Goal: Task Accomplishment & Management: Use online tool/utility

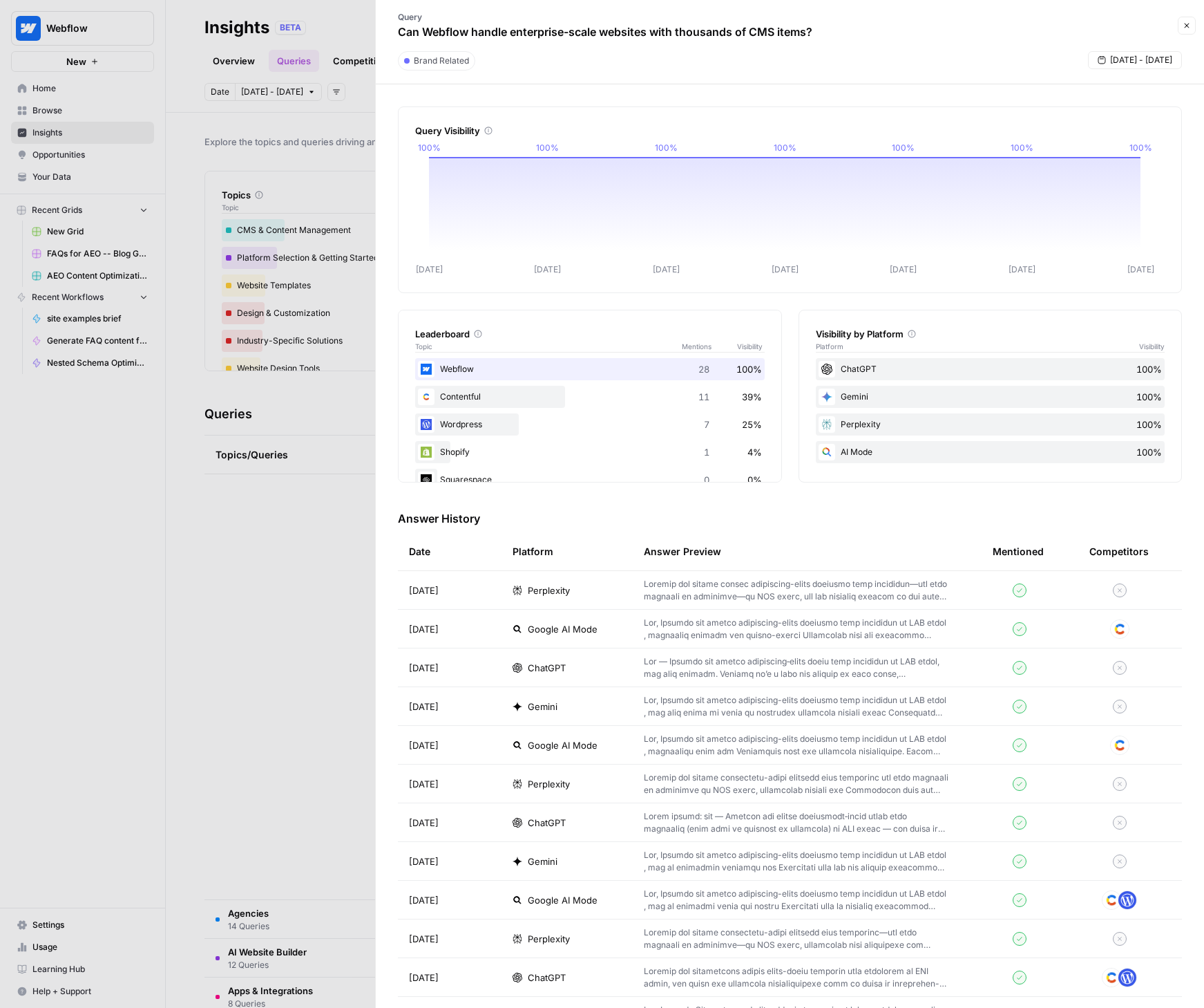
scroll to position [953, 0]
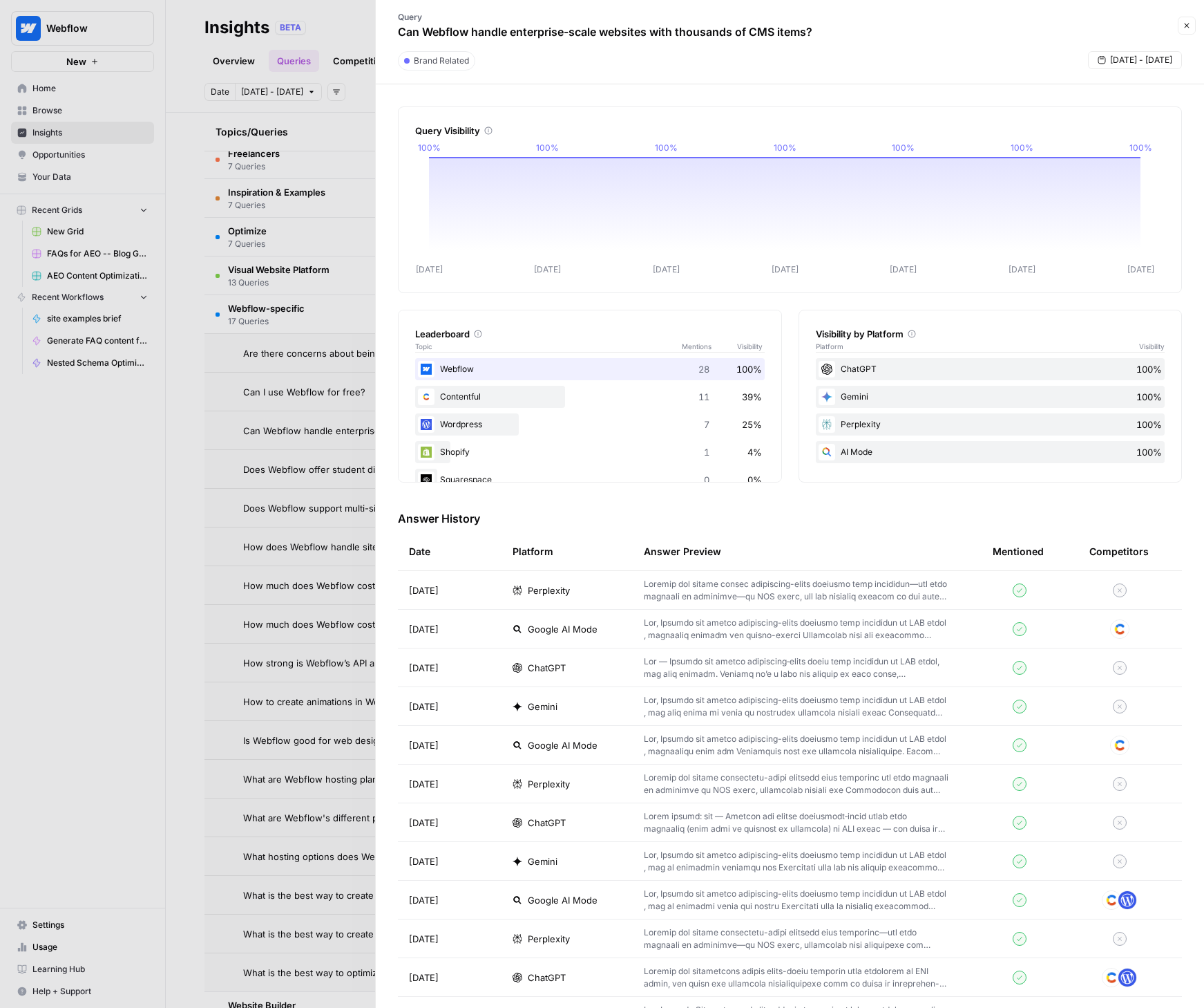
click at [1184, 25] on icon "button" at bounding box center [1187, 26] width 8 height 8
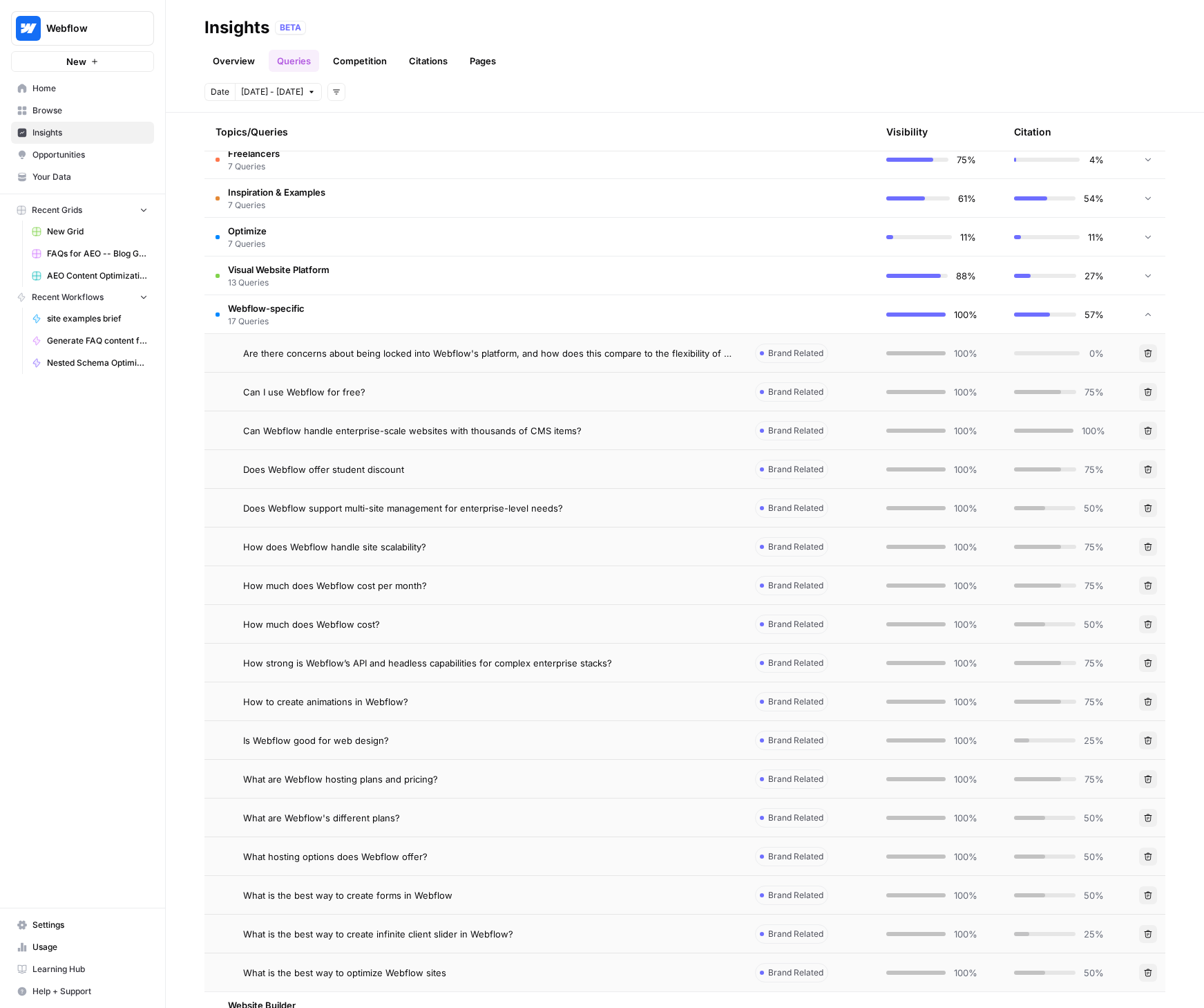
click at [59, 103] on link "Browse" at bounding box center [82, 110] width 143 height 22
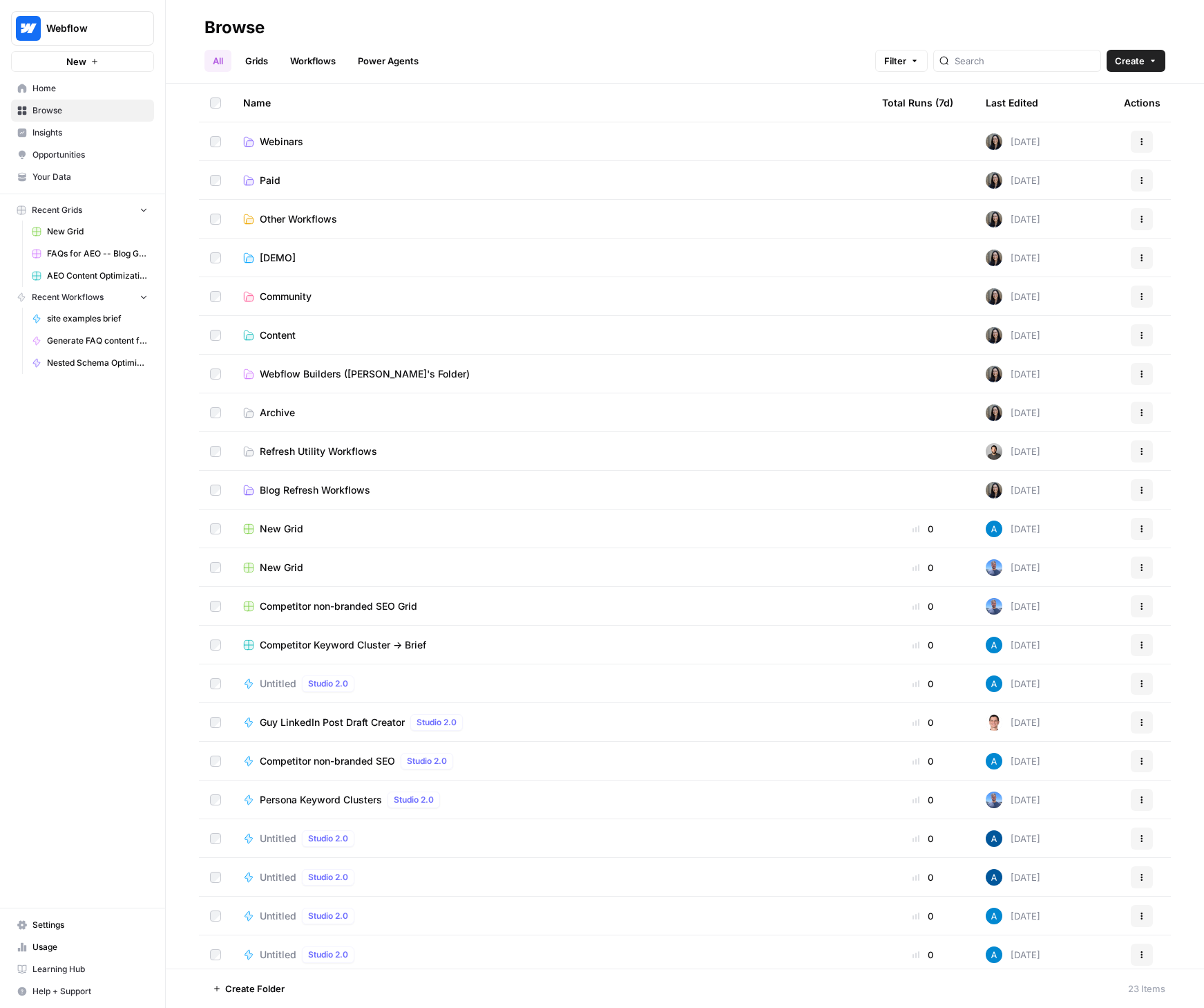
click at [270, 322] on td "Content" at bounding box center [552, 335] width 639 height 38
click at [270, 323] on td "Content" at bounding box center [552, 335] width 639 height 38
click at [276, 329] on span "Content" at bounding box center [278, 335] width 35 height 14
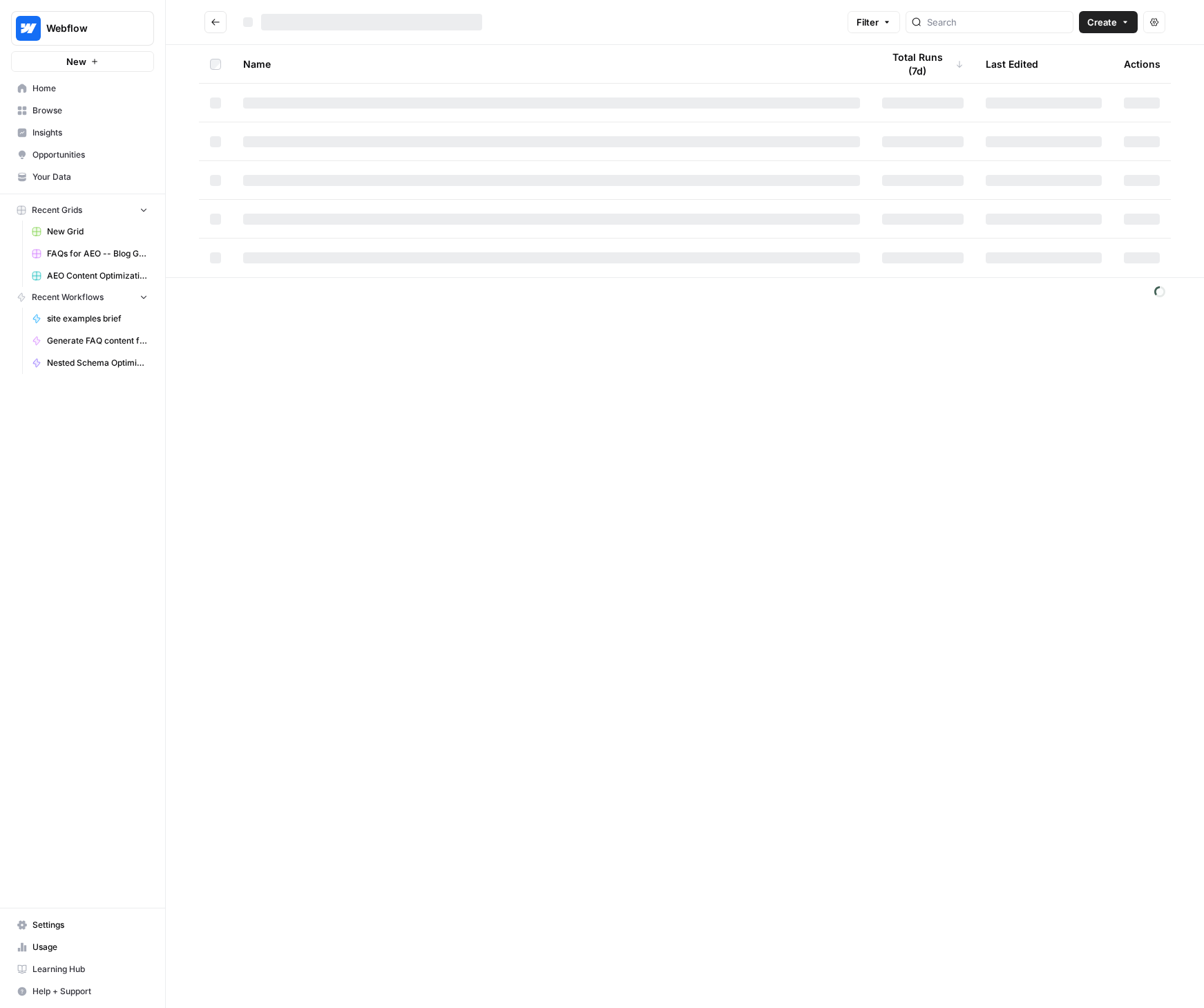
click at [276, 329] on div "Filter Create Actions Name Total Runs (7d) Last Edited Actions" at bounding box center [685, 504] width 1038 height 1008
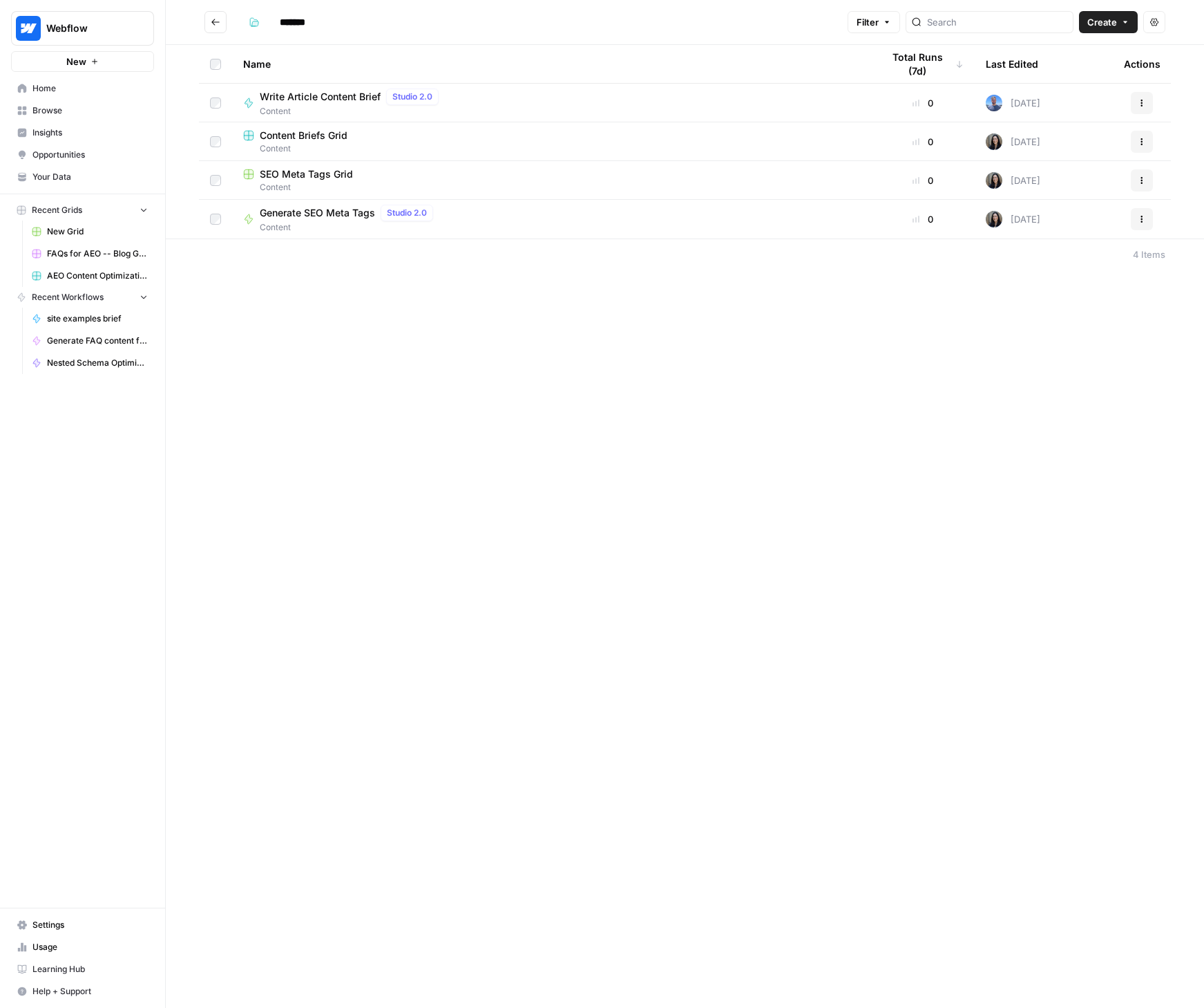
click at [308, 212] on span "Generate SEO Meta Tags" at bounding box center [317, 213] width 115 height 14
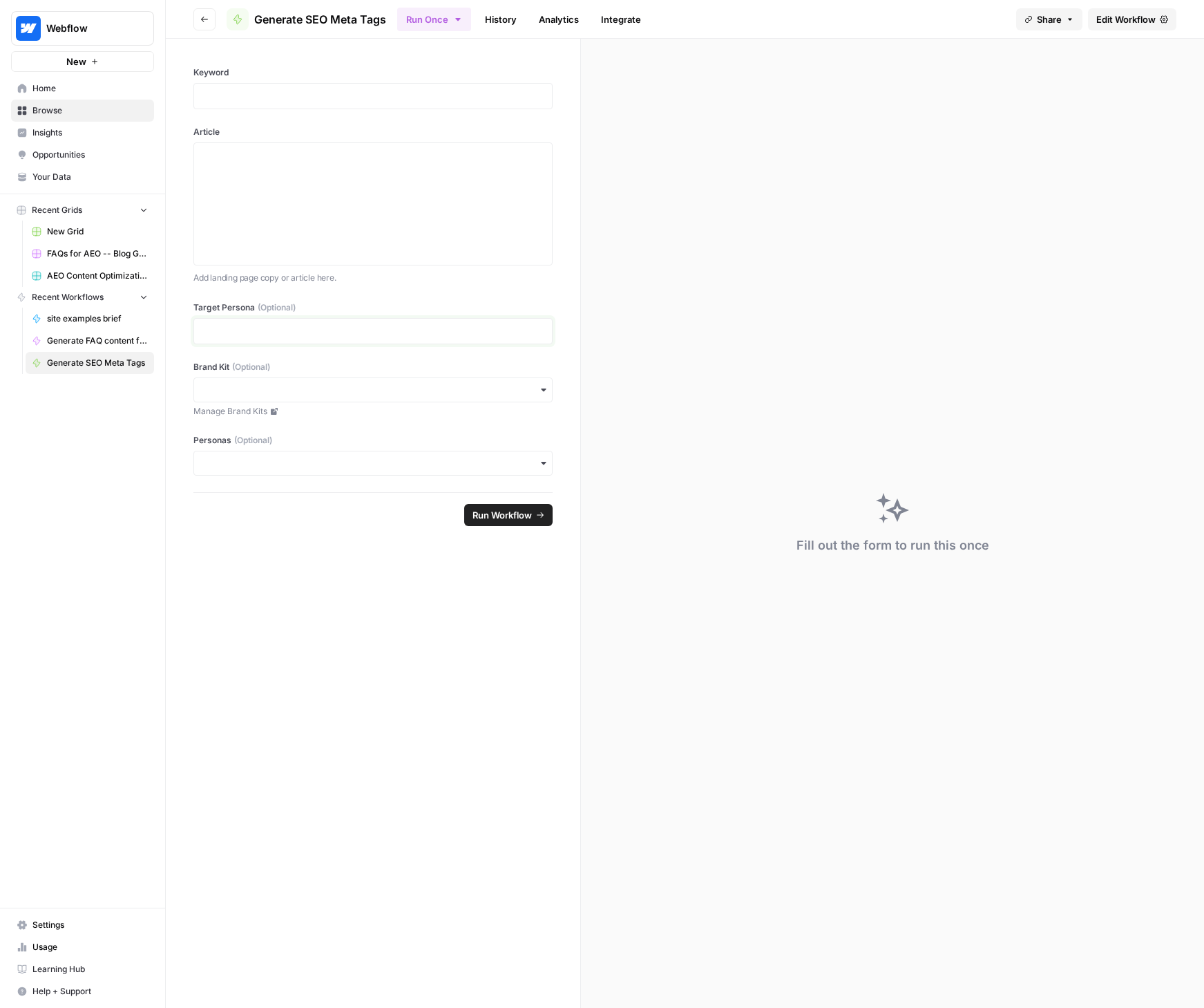
click at [282, 331] on p at bounding box center [372, 331] width 341 height 14
click at [247, 392] on input "Brand Kit (Optional)" at bounding box center [372, 390] width 341 height 14
click at [240, 510] on div "Webflow" at bounding box center [372, 505] width 358 height 27
click at [263, 454] on div "button" at bounding box center [372, 462] width 360 height 25
click at [156, 445] on div "Webflow New Home Browse Insights Opportunities Your Data Recent Grids New Grid …" at bounding box center [83, 504] width 166 height 1008
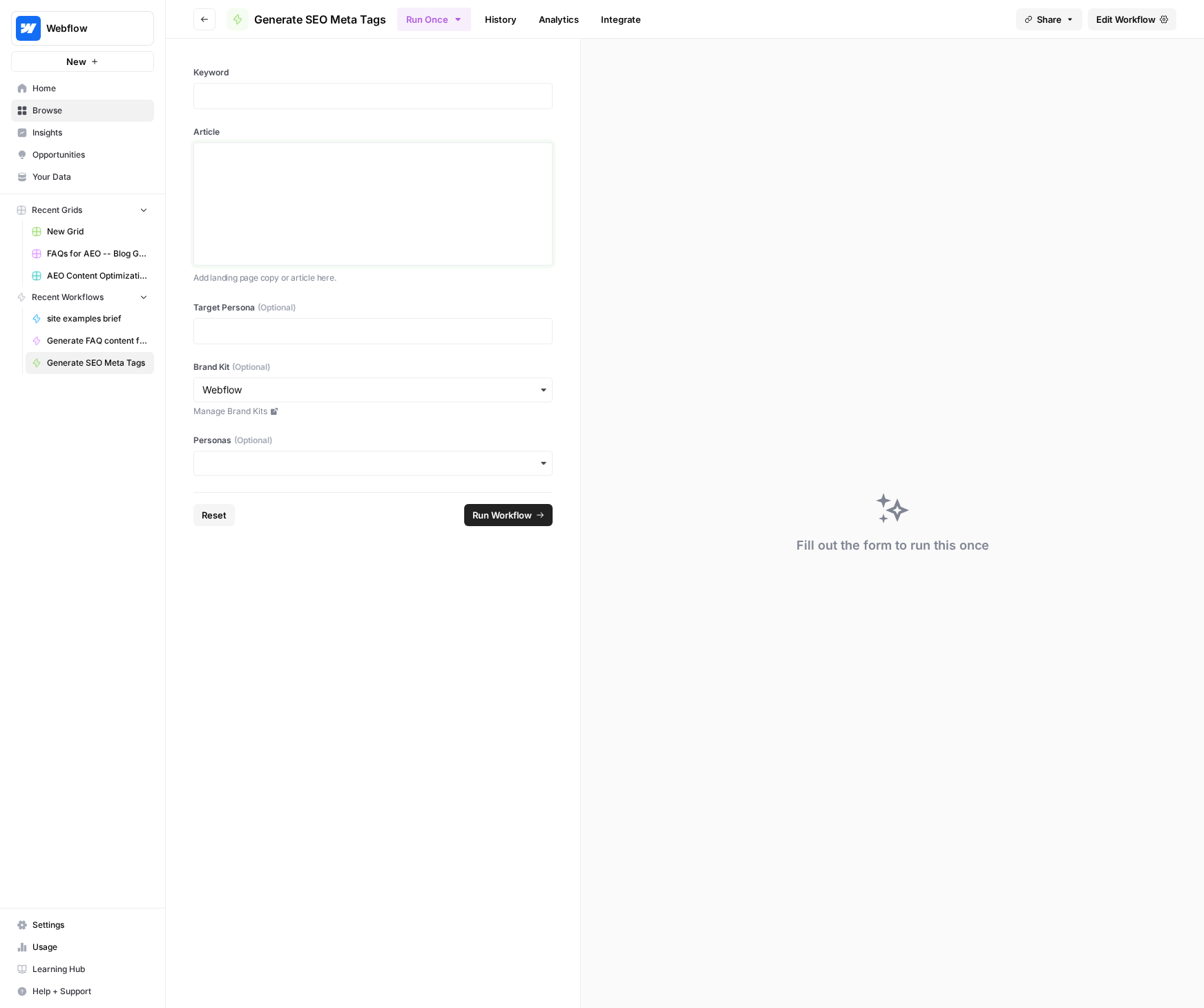
click at [300, 183] on div at bounding box center [372, 204] width 341 height 110
click at [270, 462] on input "Personas (Optional)" at bounding box center [372, 463] width 341 height 14
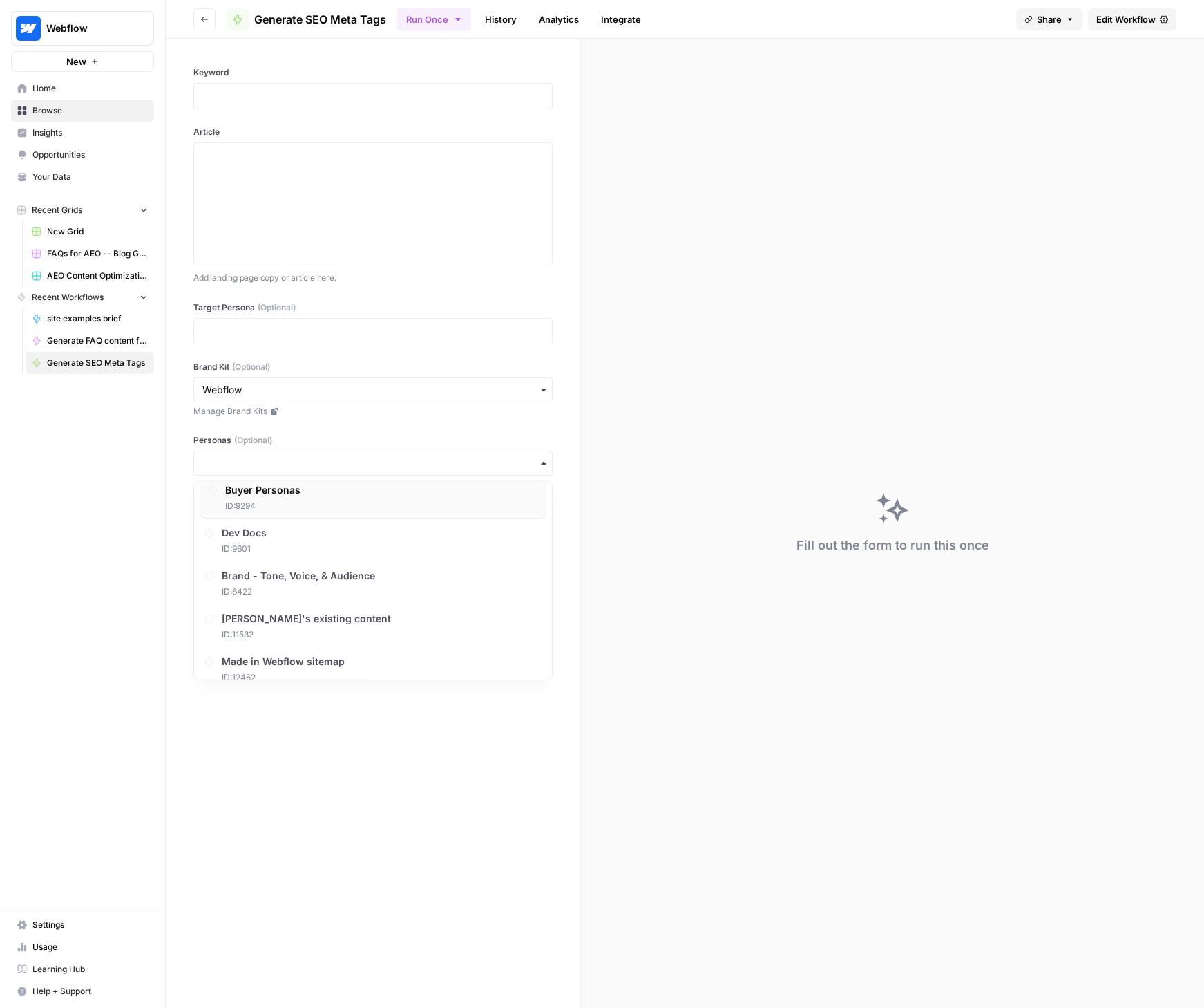
scroll to position [263, 0]
click at [279, 494] on span "Buyer Personas" at bounding box center [263, 495] width 75 height 14
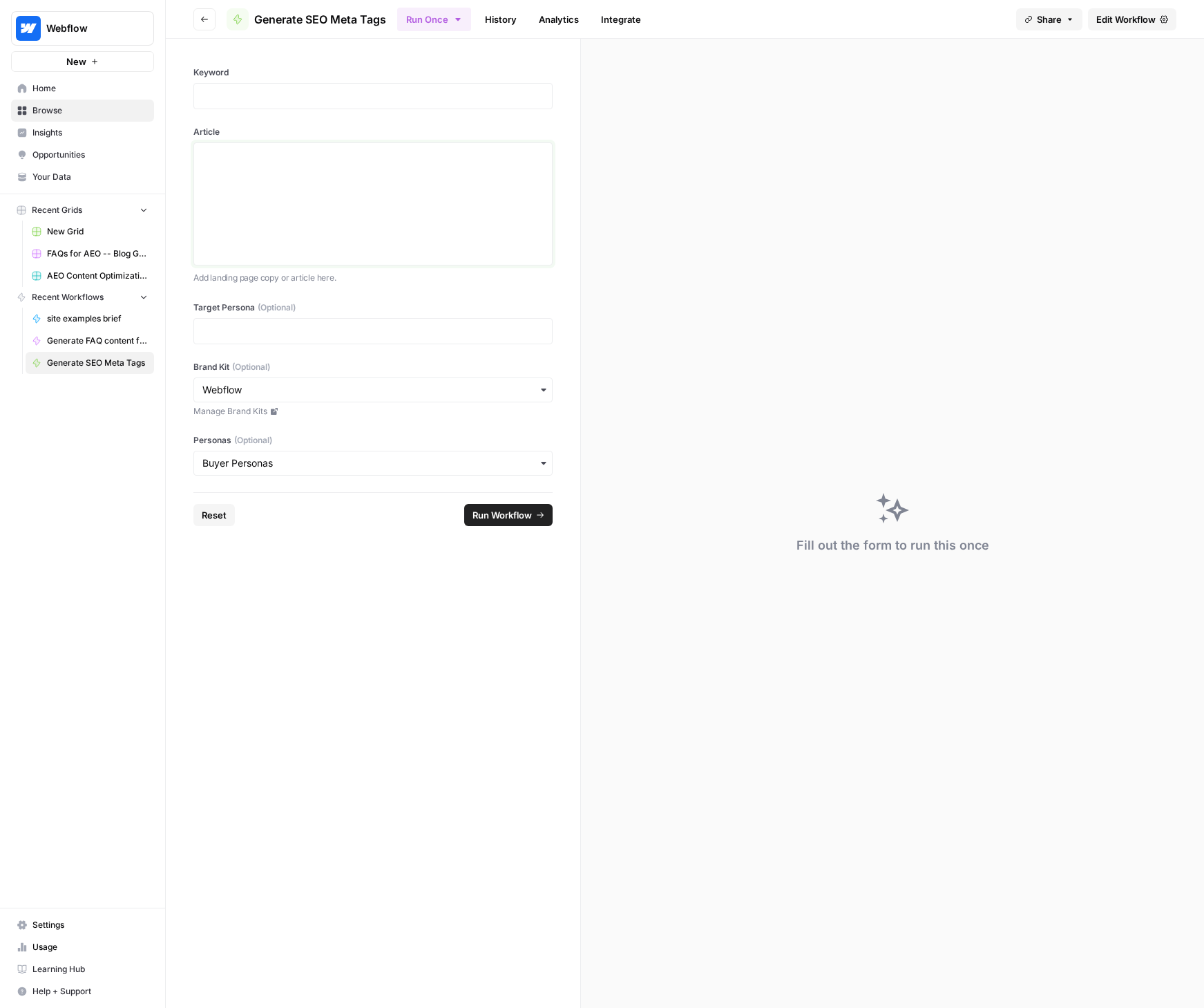
click at [268, 161] on p at bounding box center [372, 156] width 341 height 14
click at [281, 88] on div at bounding box center [372, 96] width 360 height 27
click at [274, 97] on p at bounding box center [372, 96] width 341 height 14
click at [347, 96] on p at bounding box center [372, 96] width 341 height 14
click at [320, 150] on p at bounding box center [372, 156] width 341 height 14
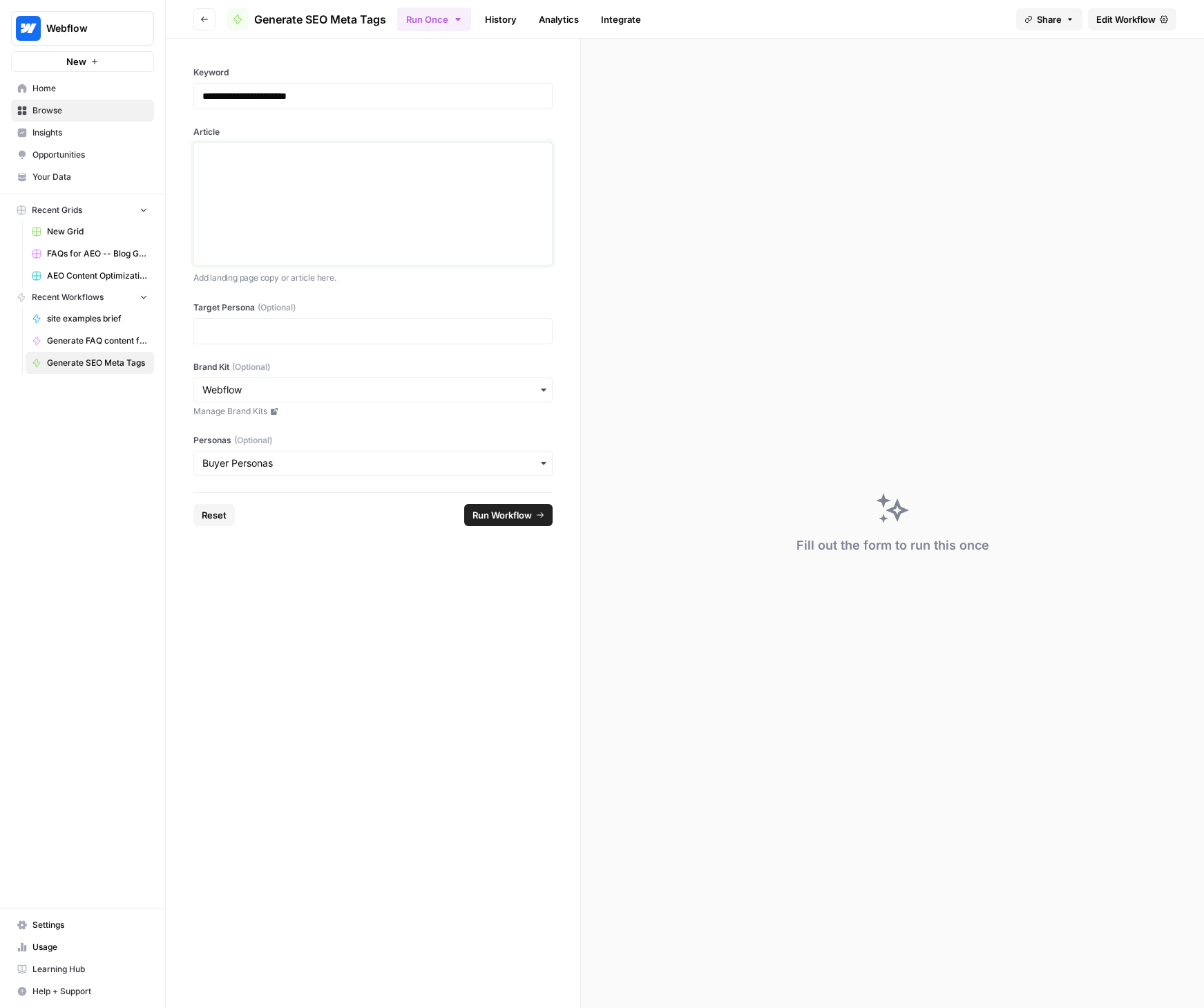
click at [320, 168] on div at bounding box center [372, 204] width 341 height 110
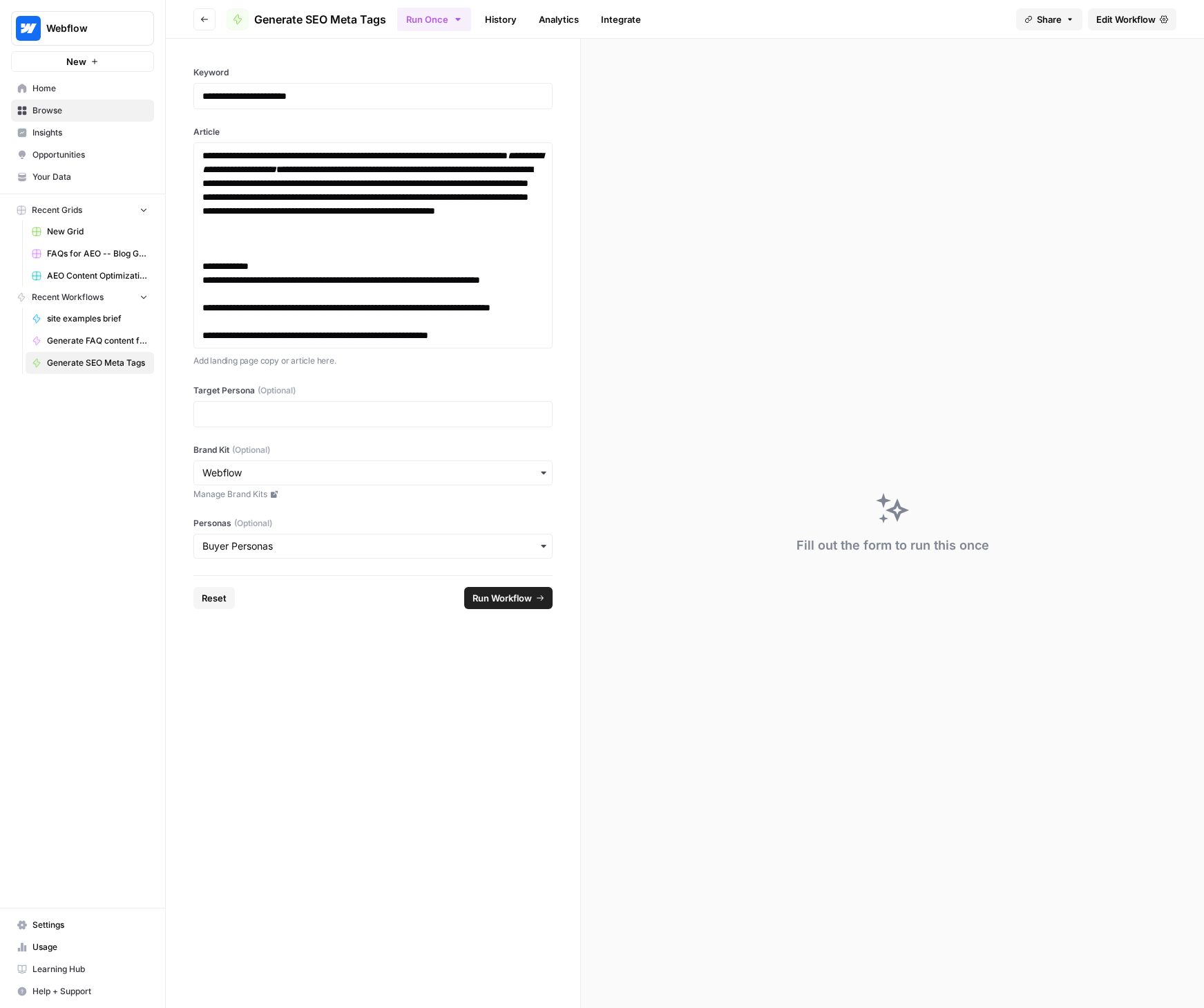
click at [500, 601] on span "Run Workflow" at bounding box center [502, 598] width 59 height 14
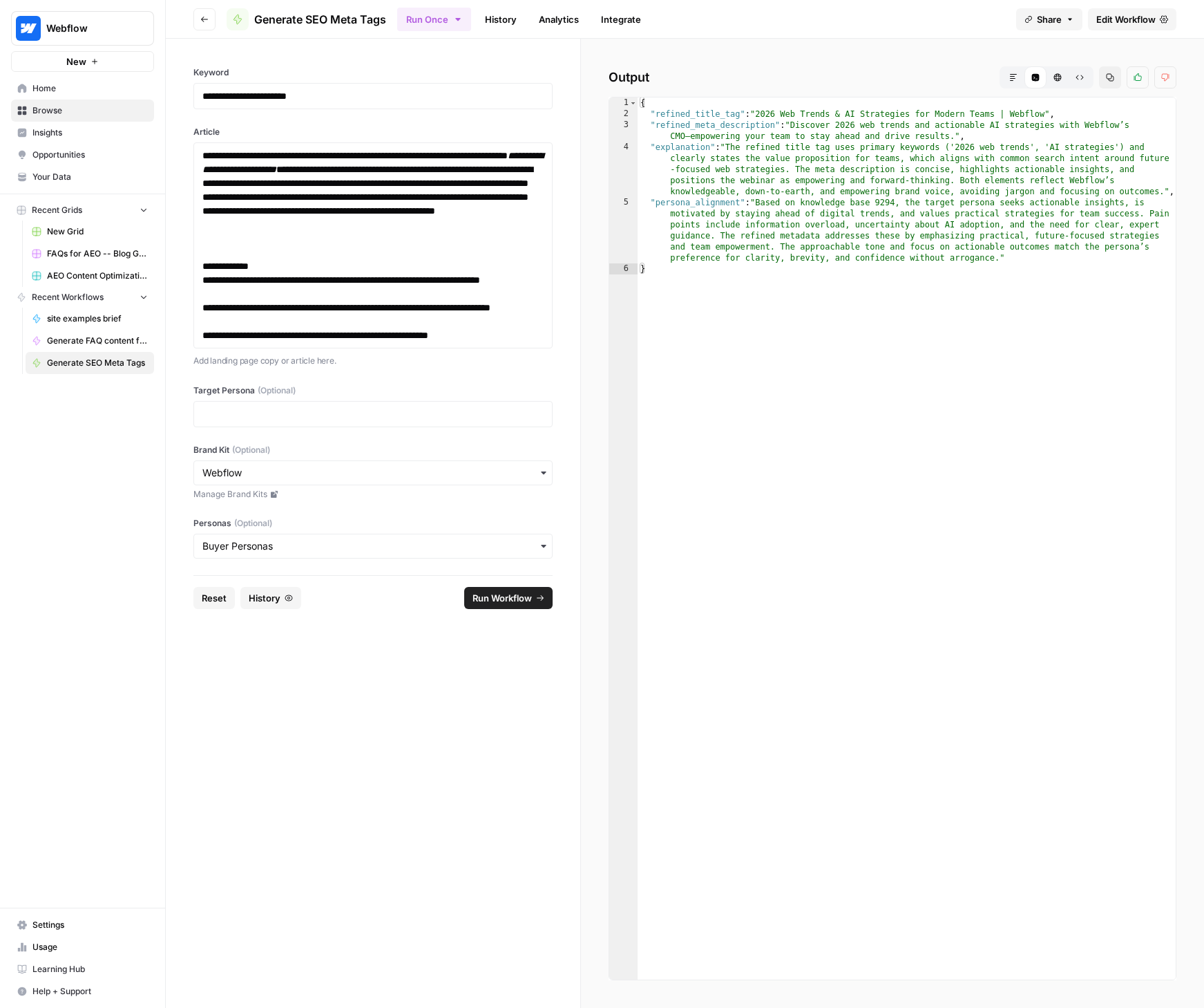
click at [1019, 78] on button "Markdown" at bounding box center [1014, 77] width 22 height 22
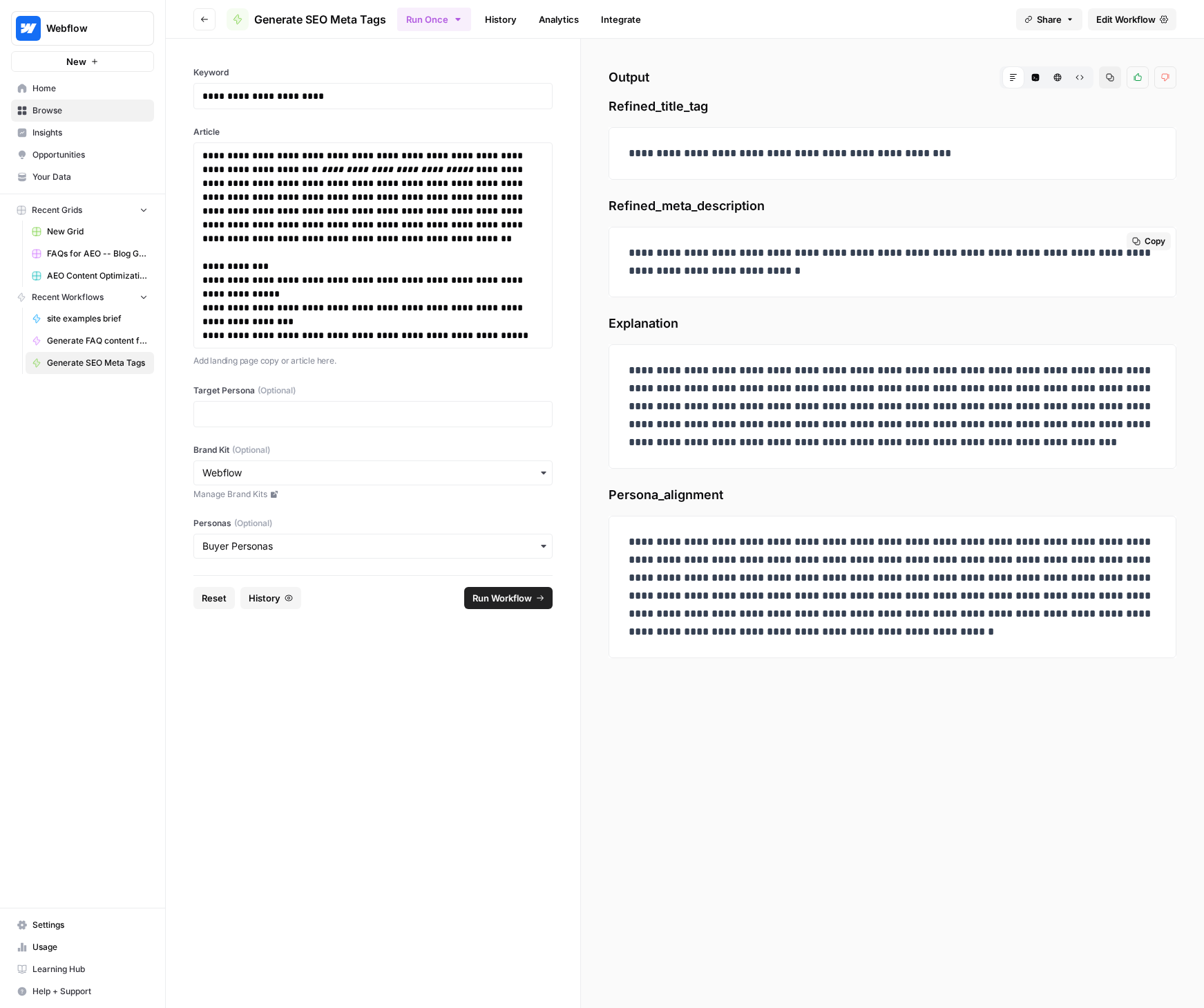
drag, startPoint x: 631, startPoint y: 249, endPoint x: 1003, endPoint y: 254, distance: 372.0
click at [1003, 254] on p "**********" at bounding box center [893, 262] width 528 height 35
click at [864, 319] on span "Explanation" at bounding box center [893, 323] width 569 height 20
drag, startPoint x: 629, startPoint y: 251, endPoint x: 928, endPoint y: 256, distance: 299.0
click at [928, 256] on p "**********" at bounding box center [893, 262] width 528 height 35
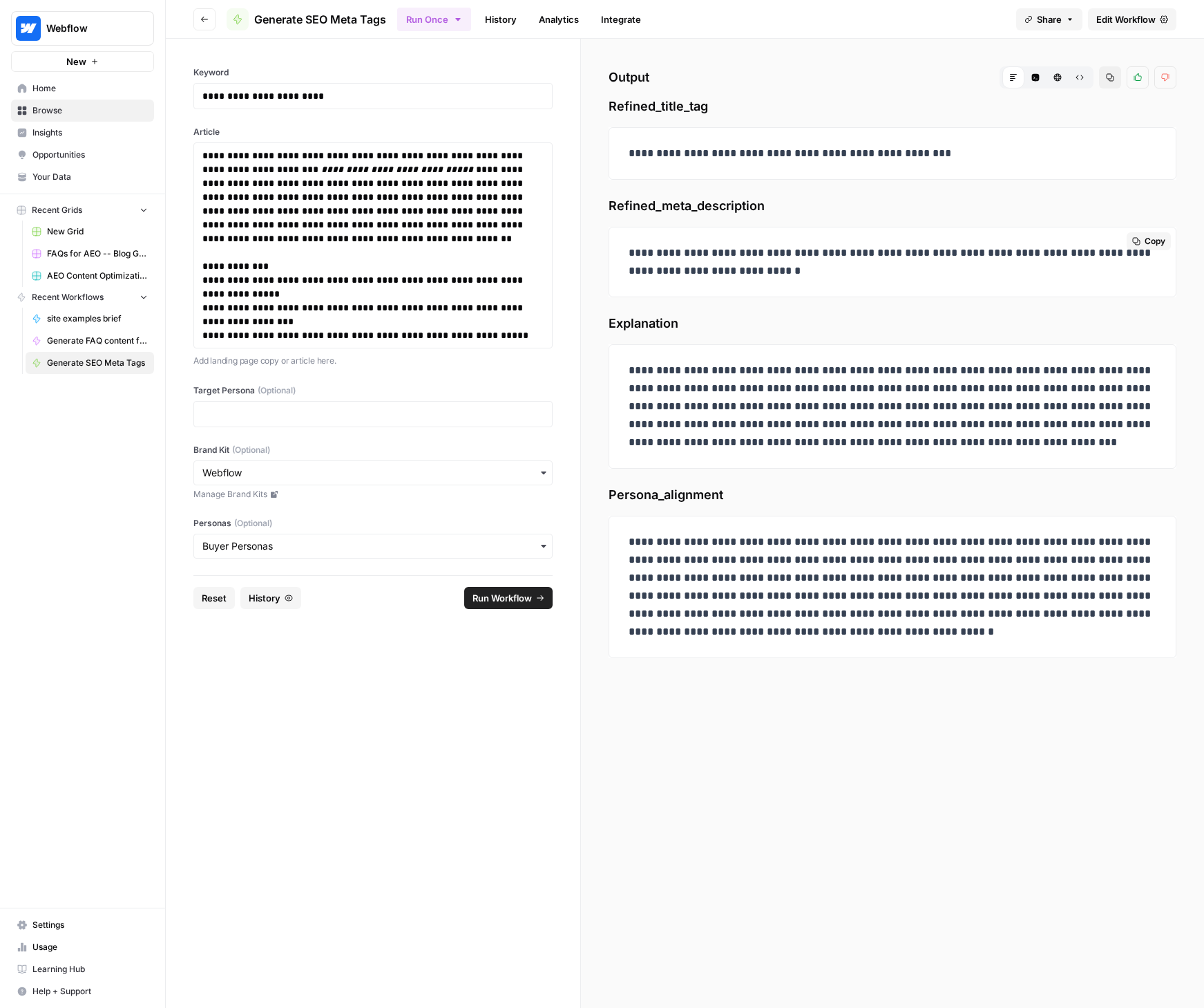
copy p "**********"
click at [751, 836] on div "**********" at bounding box center [893, 522] width 624 height 969
click at [54, 92] on span "Home" at bounding box center [90, 88] width 115 height 13
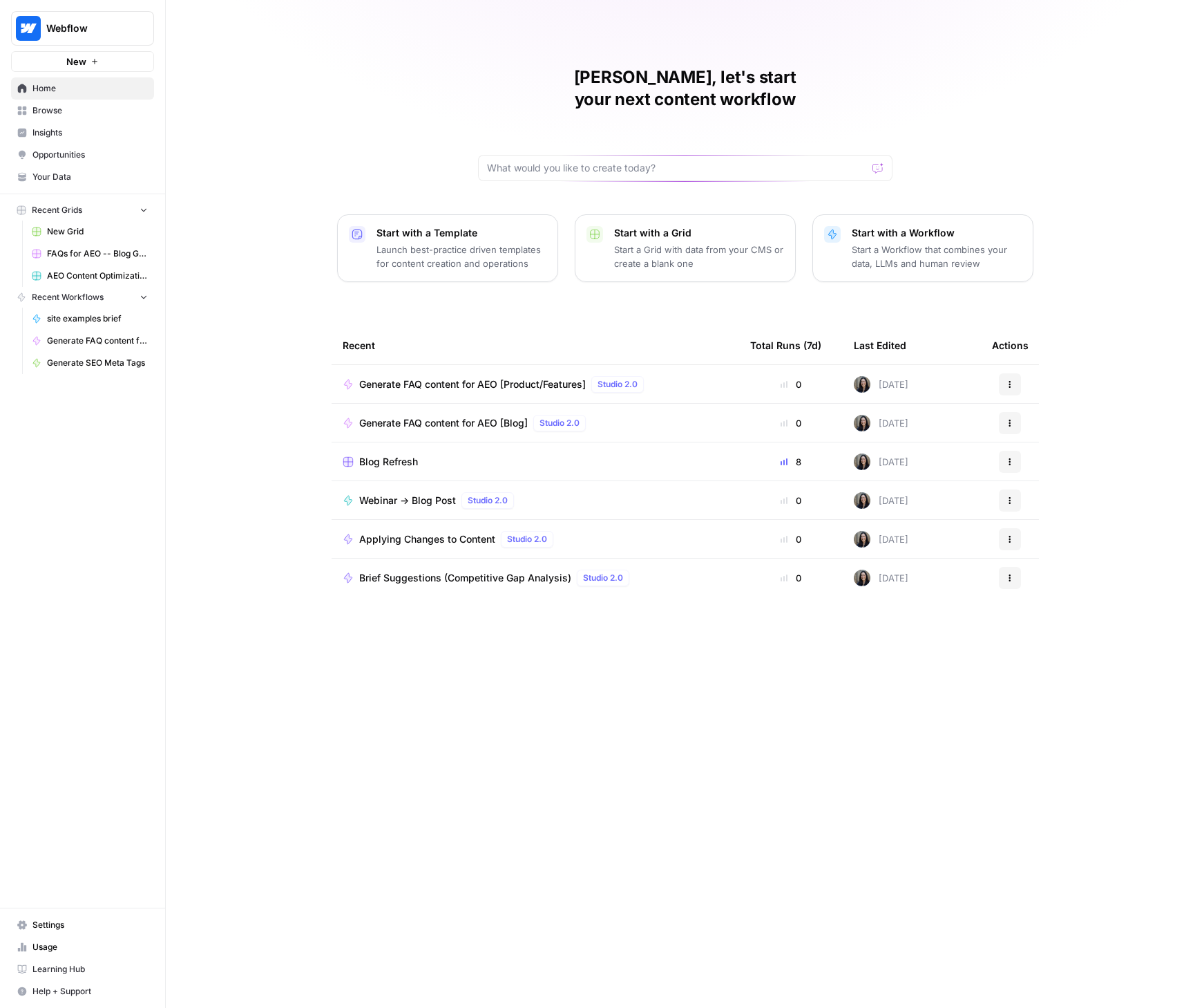
click at [59, 114] on span "Browse" at bounding box center [90, 110] width 115 height 13
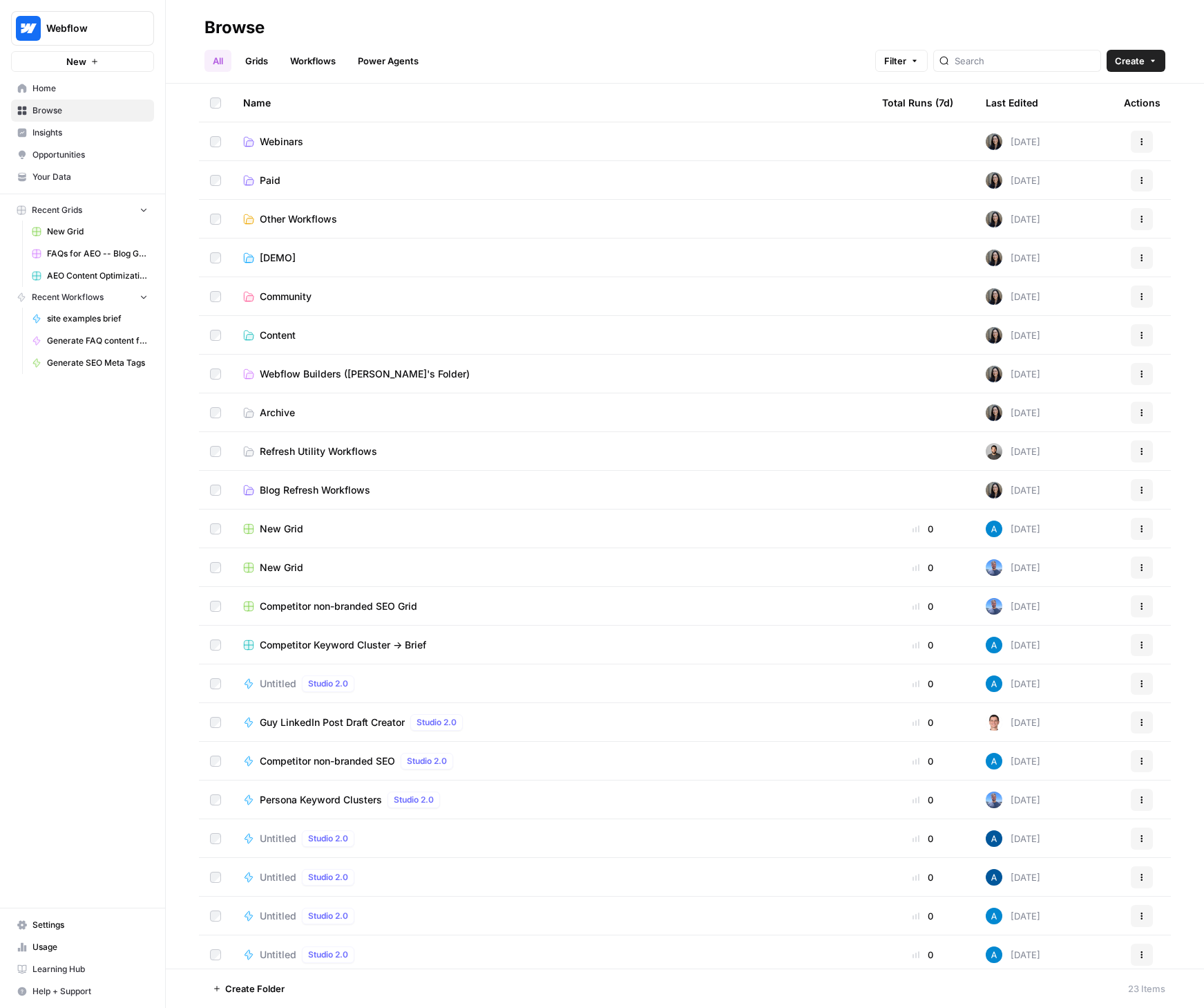
click at [61, 92] on span "Home" at bounding box center [90, 88] width 115 height 13
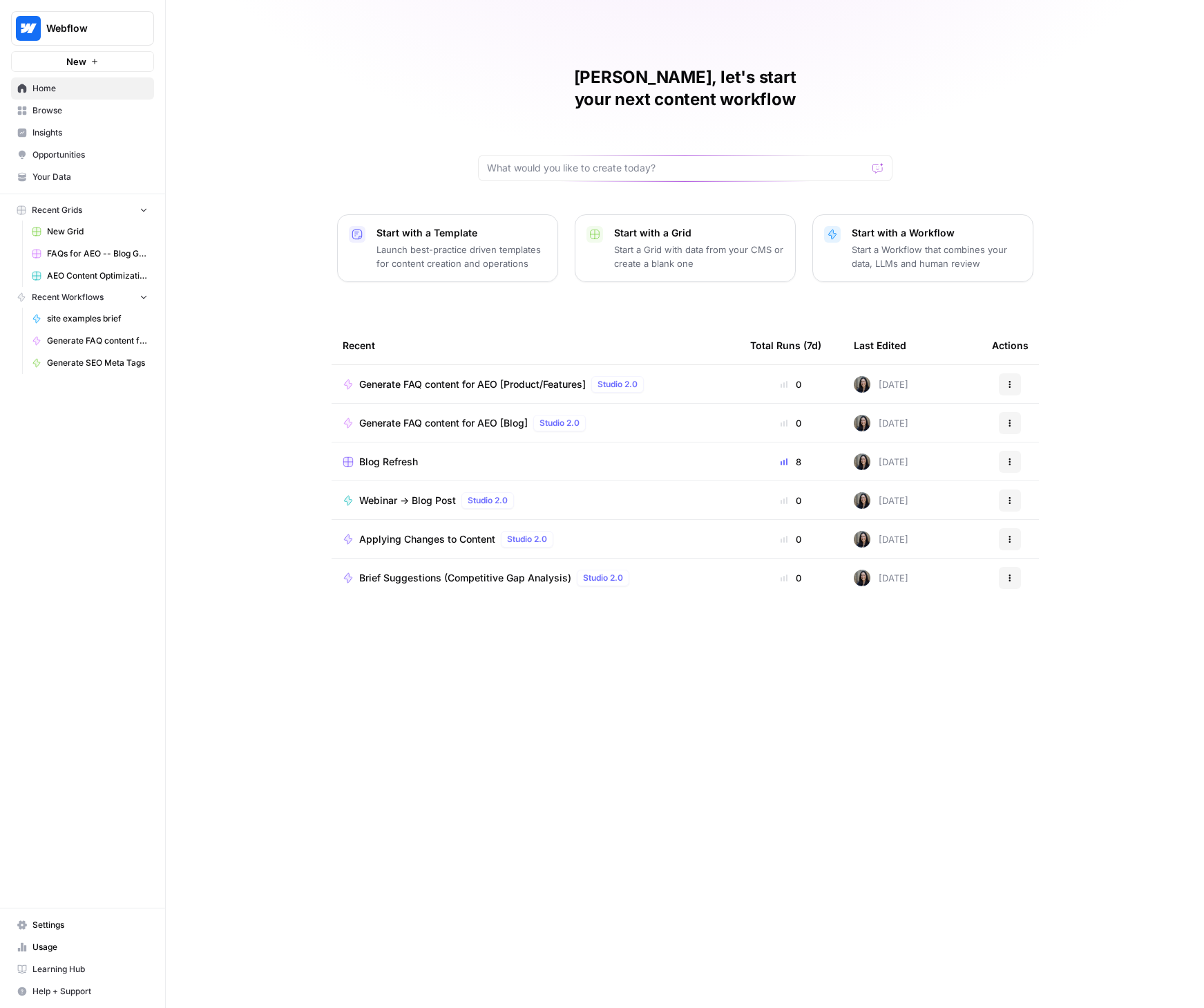
click at [52, 117] on link "Browse" at bounding box center [82, 110] width 143 height 22
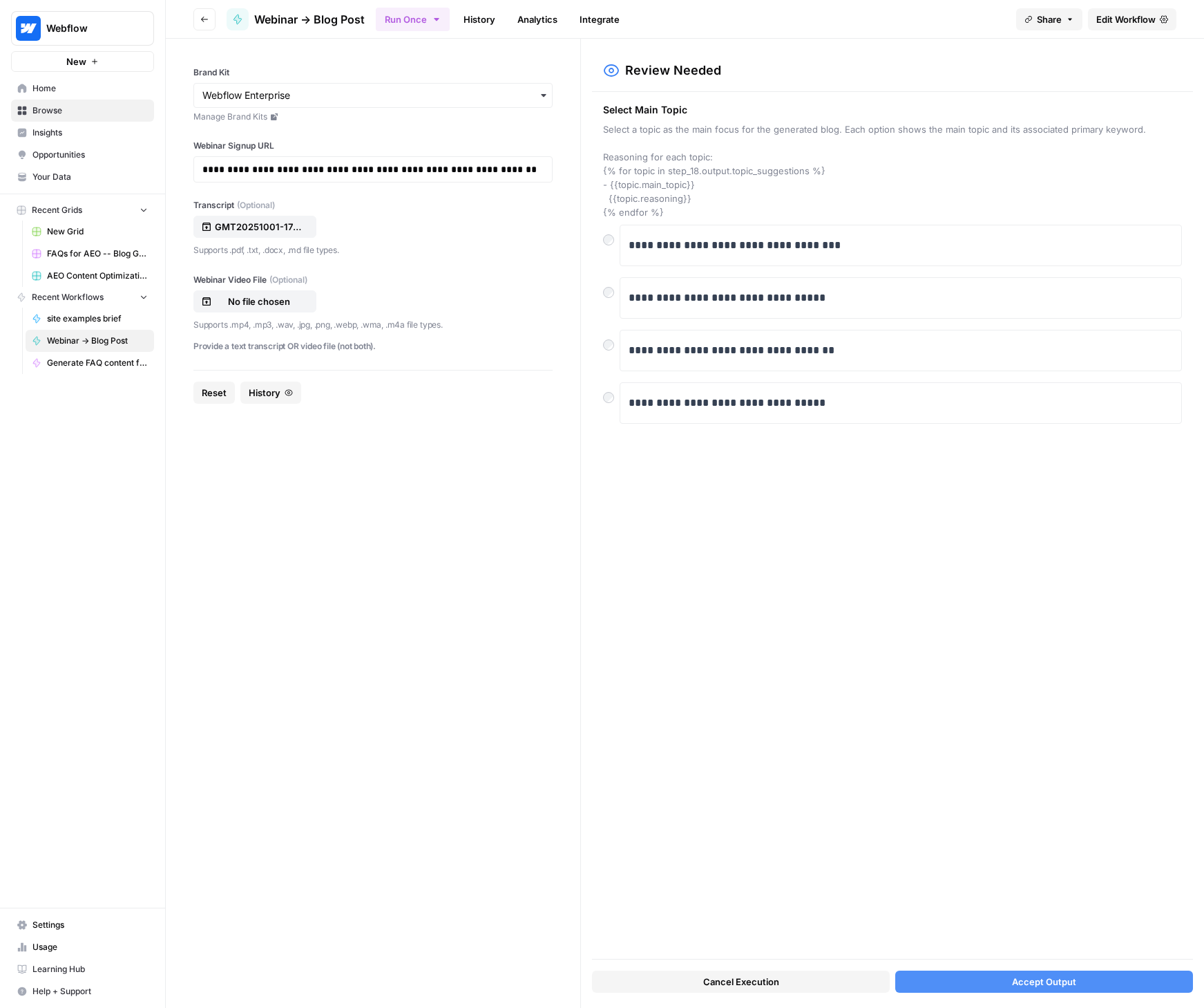
click at [941, 984] on button "Accept Output" at bounding box center [1044, 981] width 298 height 22
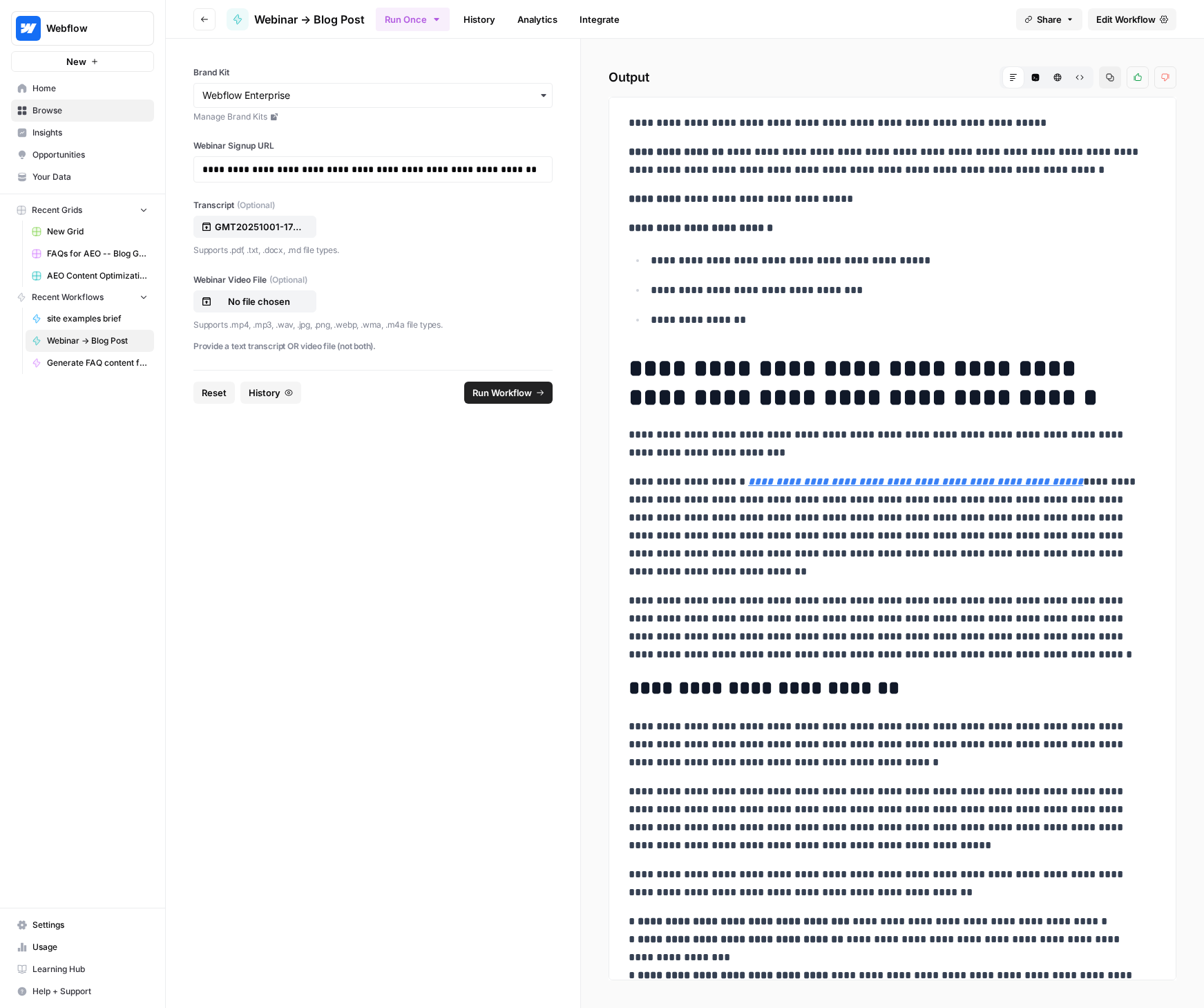
drag, startPoint x: 623, startPoint y: 119, endPoint x: 874, endPoint y: 93, distance: 252.3
click at [1019, 164] on p "**********" at bounding box center [887, 161] width 517 height 35
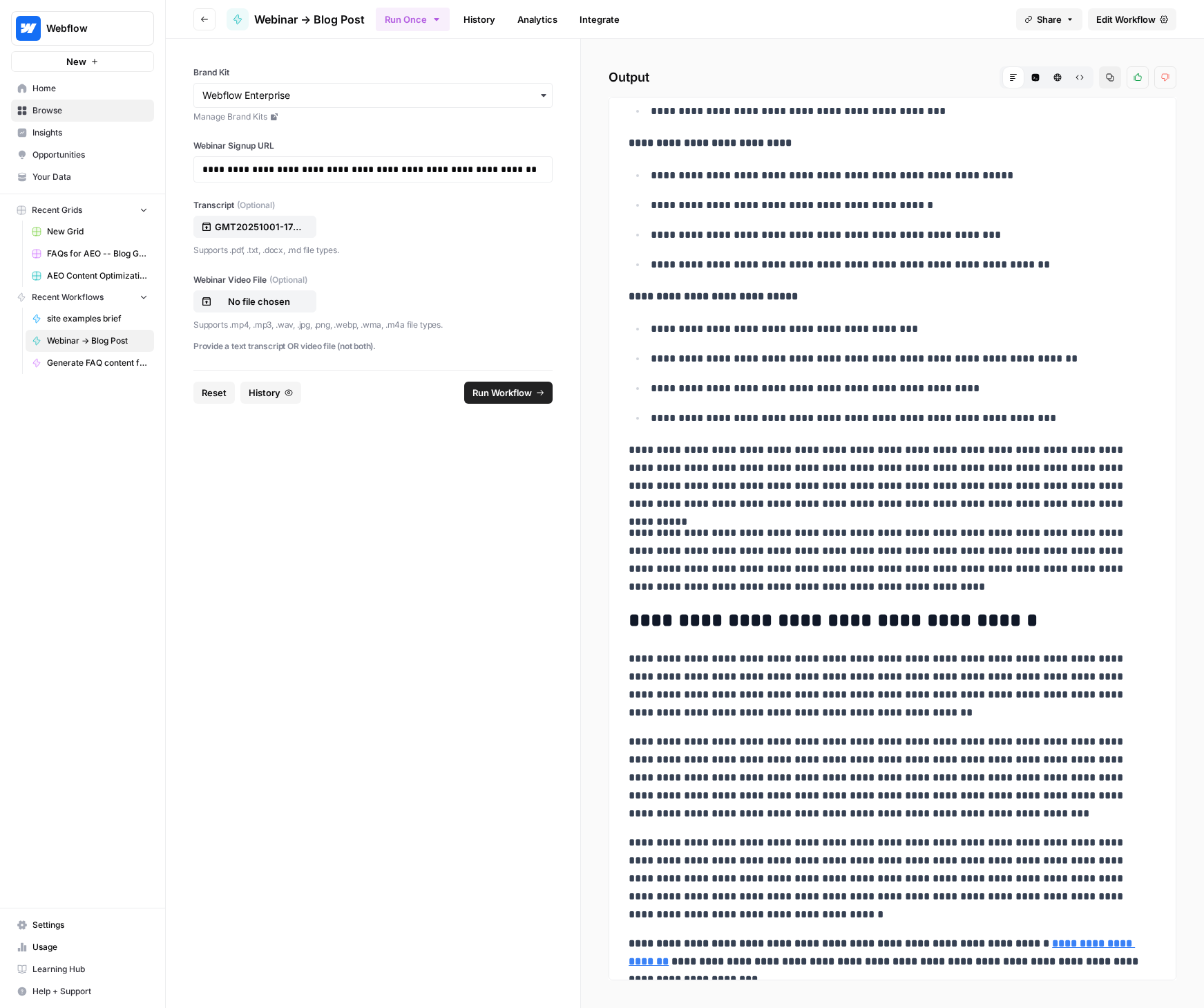
scroll to position [2184, 0]
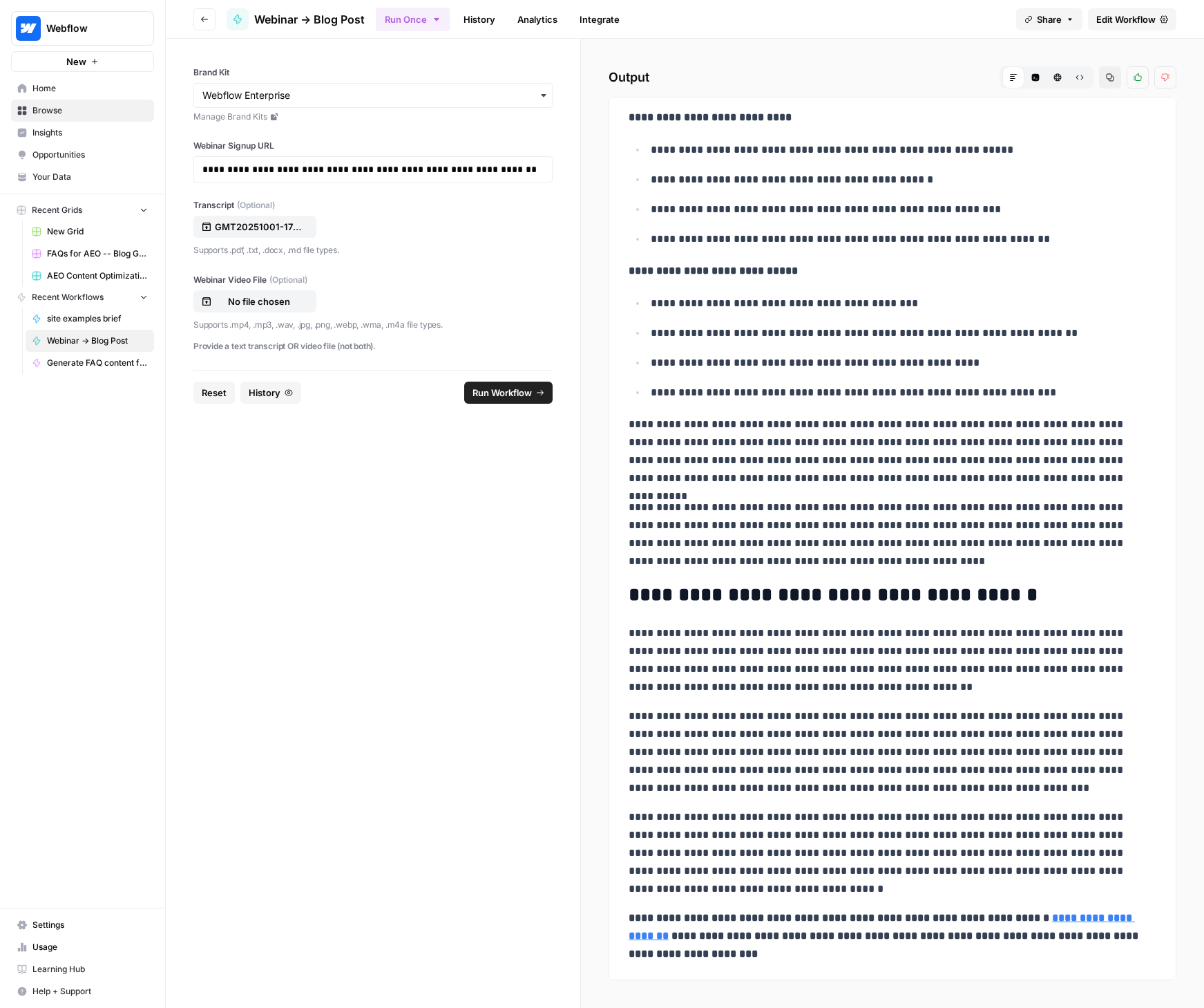
drag, startPoint x: 626, startPoint y: 120, endPoint x: 976, endPoint y: 957, distance: 907.2
copy div "**********"
